Goal: Task Accomplishment & Management: Complete application form

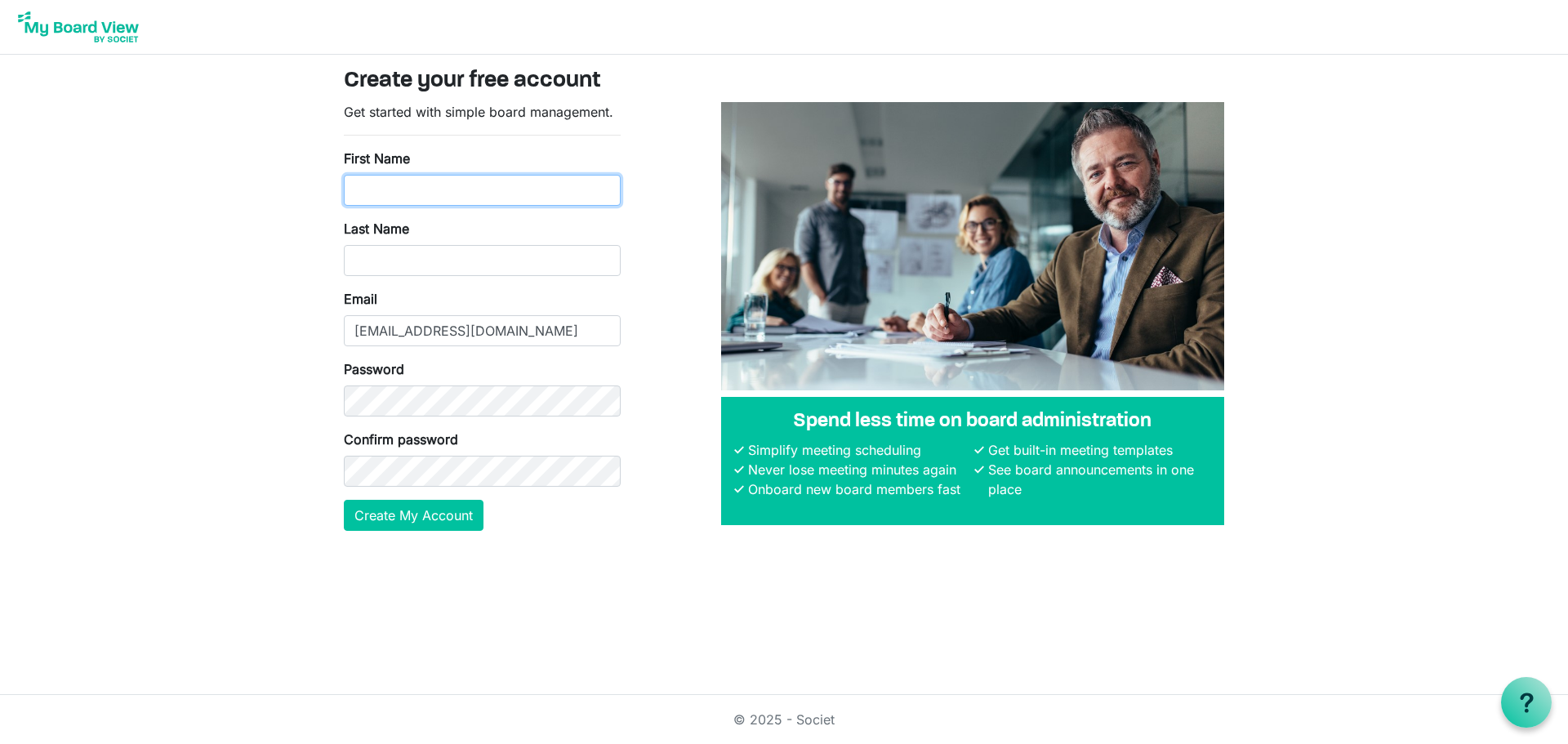
click at [387, 191] on input "First Name" at bounding box center [482, 190] width 277 height 31
type input "[PERSON_NAME]"
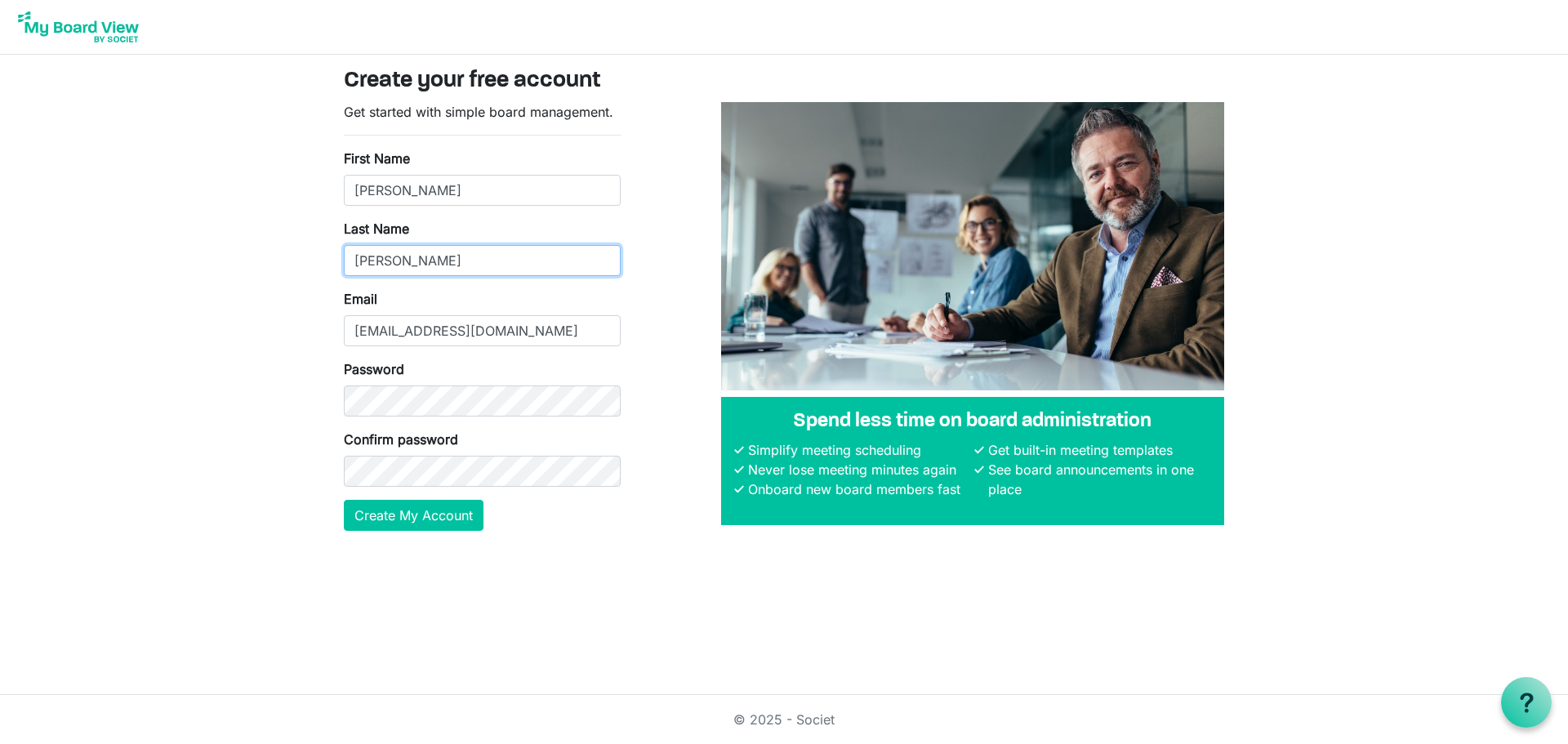
type input "[PERSON_NAME]"
click at [402, 520] on button "Create My Account" at bounding box center [413, 515] width 139 height 31
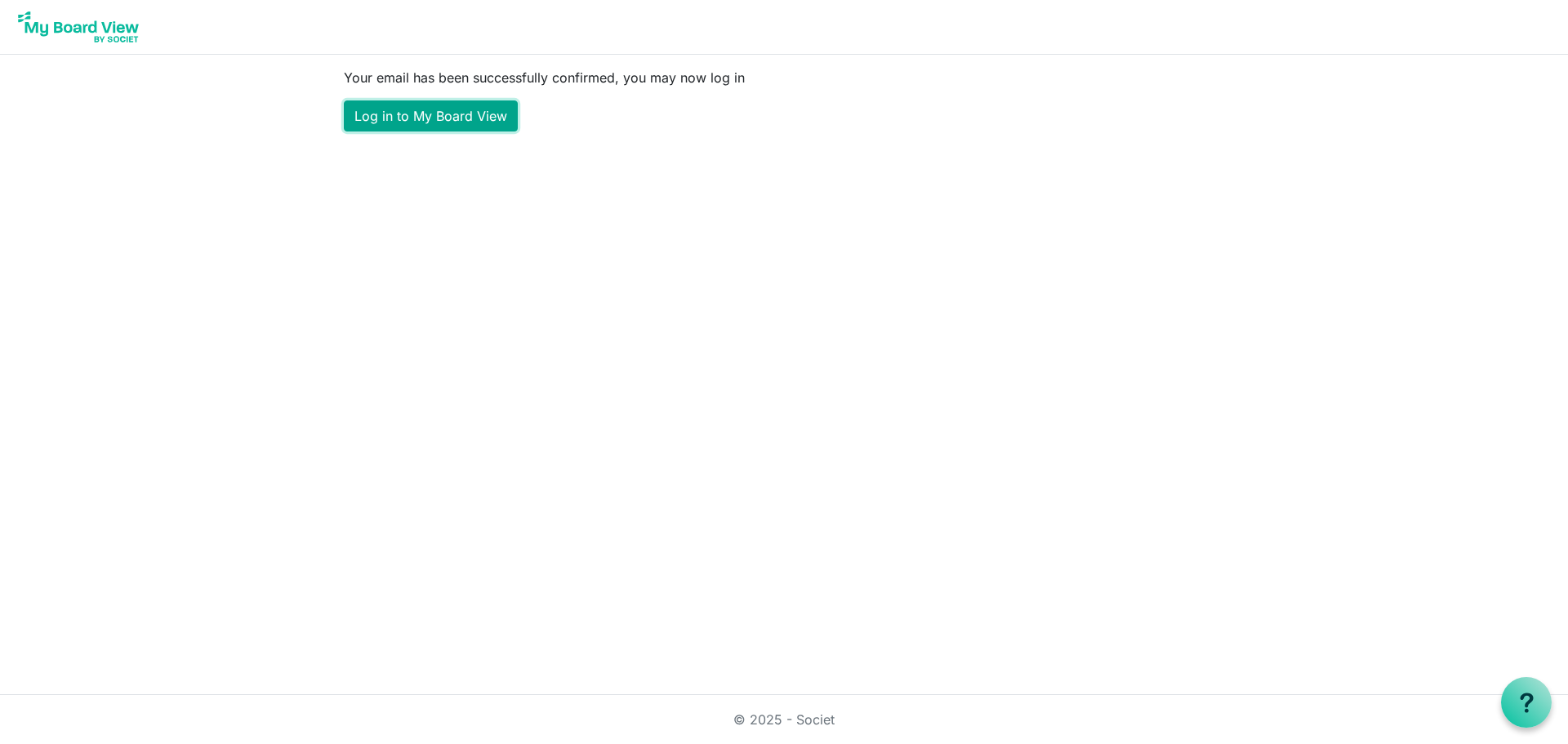
click at [477, 120] on link "Log in to My Board View" at bounding box center [430, 116] width 174 height 31
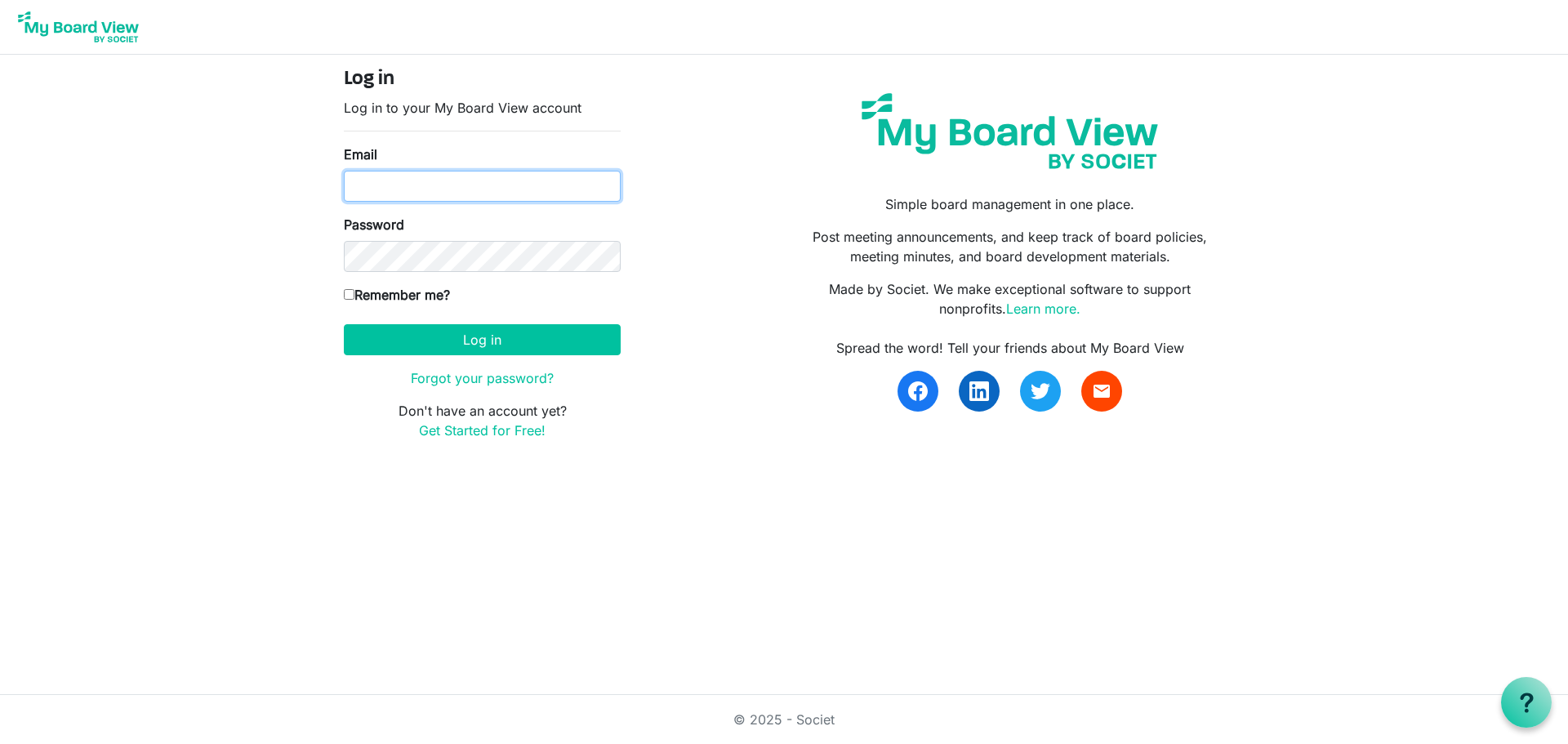
click at [419, 196] on input "Email" at bounding box center [482, 186] width 277 height 31
type input "[EMAIL_ADDRESS][DOMAIN_NAME]"
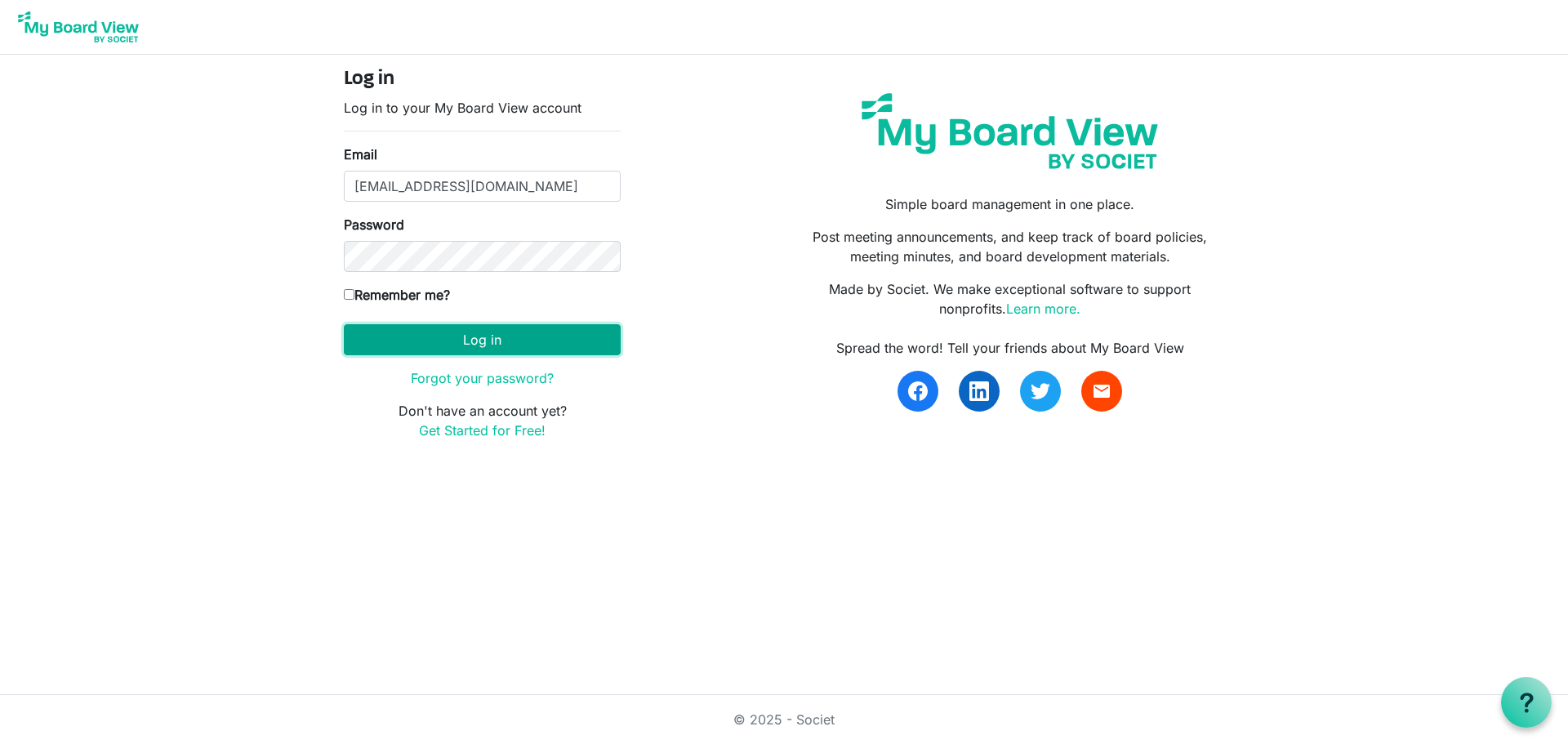
click at [474, 338] on button "Log in" at bounding box center [482, 340] width 277 height 31
